Goal: Find specific page/section: Find specific page/section

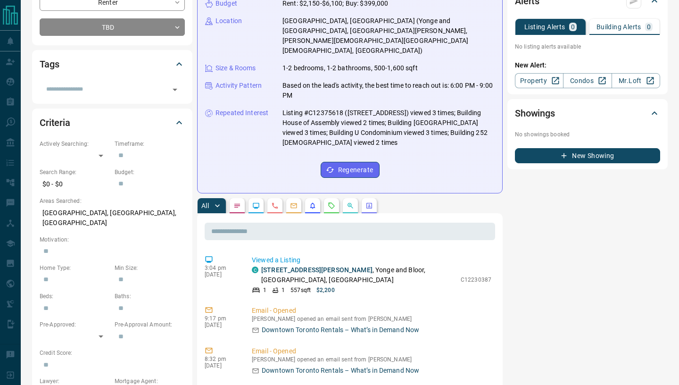
scroll to position [174, 0]
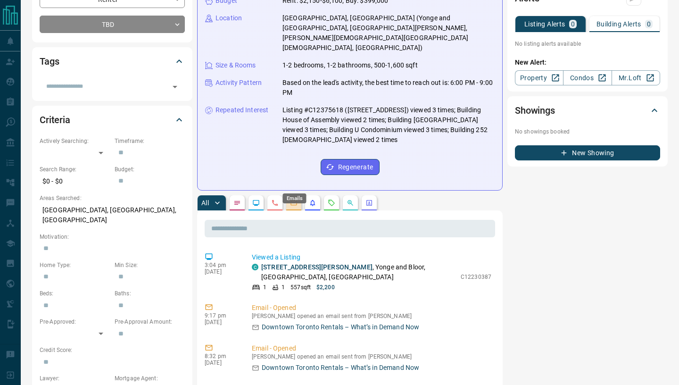
click at [296, 199] on icon "Emails" at bounding box center [294, 203] width 8 height 8
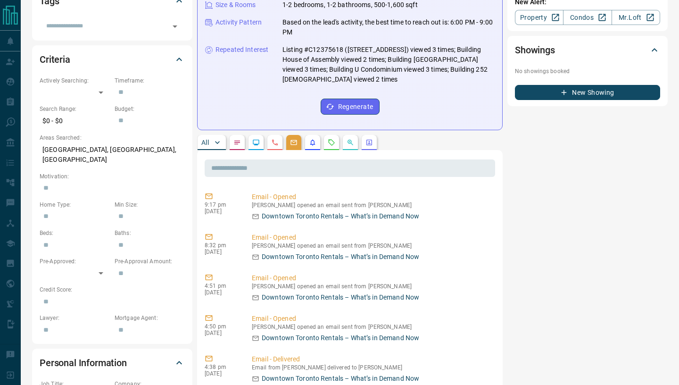
scroll to position [303, 0]
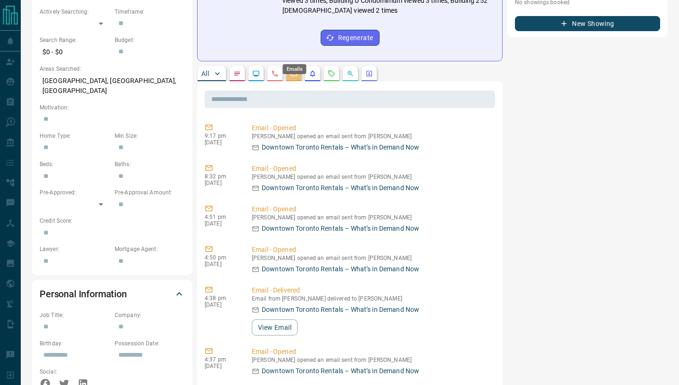
click at [296, 70] on icon "Emails" at bounding box center [294, 74] width 8 height 8
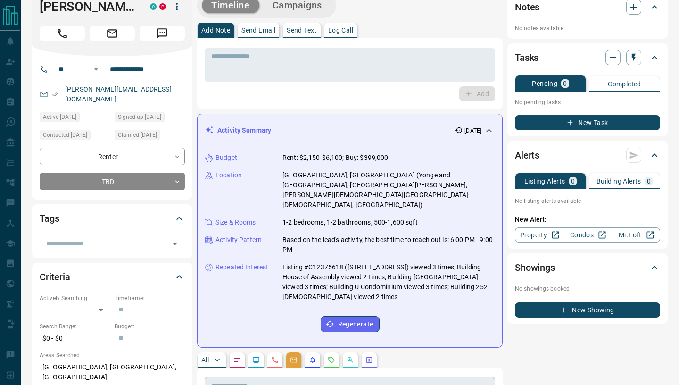
scroll to position [0, 0]
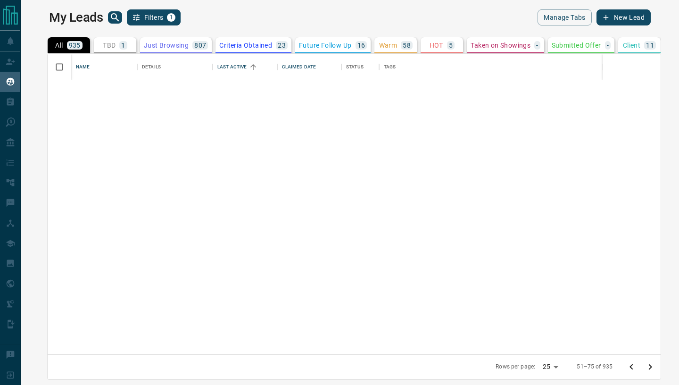
scroll to position [300, 647]
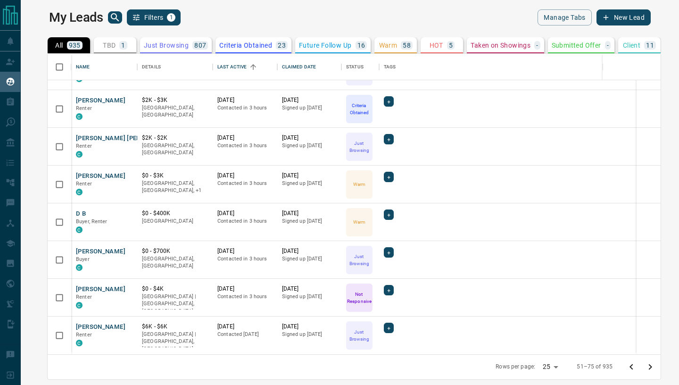
click at [652, 367] on icon "Go to next page" at bounding box center [650, 367] width 3 height 6
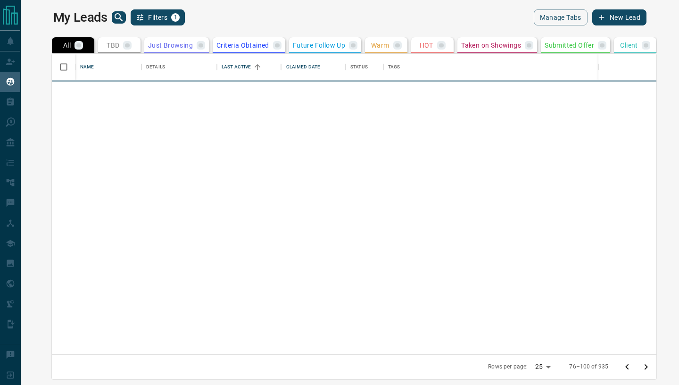
scroll to position [0, 0]
